Goal: Use online tool/utility

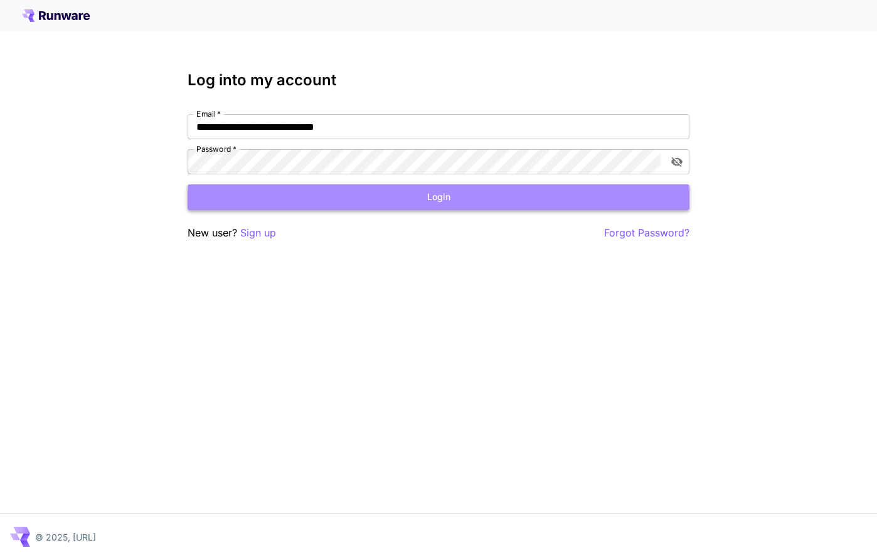
click at [403, 195] on button "Login" at bounding box center [439, 197] width 502 height 26
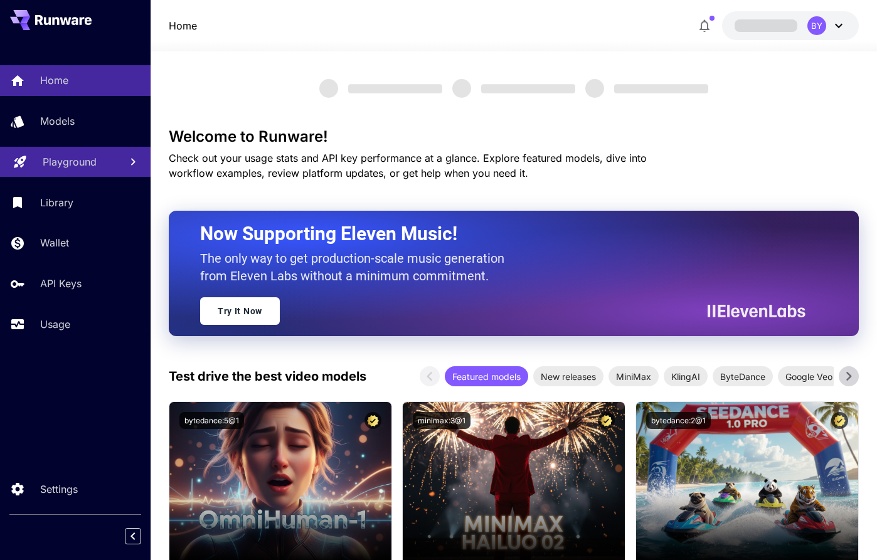
click at [61, 151] on link "Playground" at bounding box center [75, 162] width 151 height 31
